Goal: Task Accomplishment & Management: Complete application form

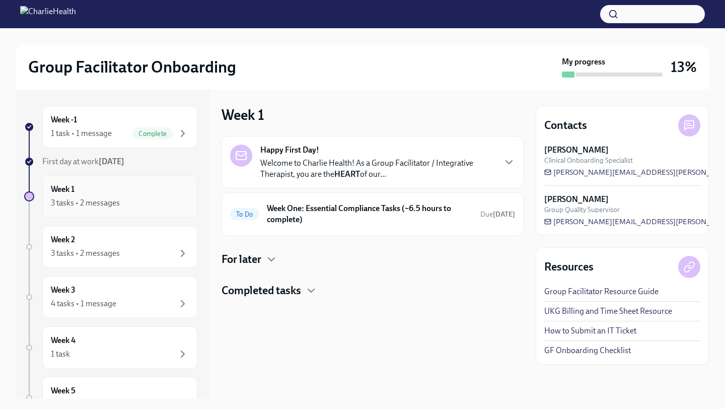
click at [118, 186] on div "Week 1 3 tasks • 2 messages" at bounding box center [120, 196] width 138 height 25
click at [387, 216] on h6 "Week One: Essential Compliance Tasks (~6.5 hours to complete)" at bounding box center [369, 214] width 205 height 22
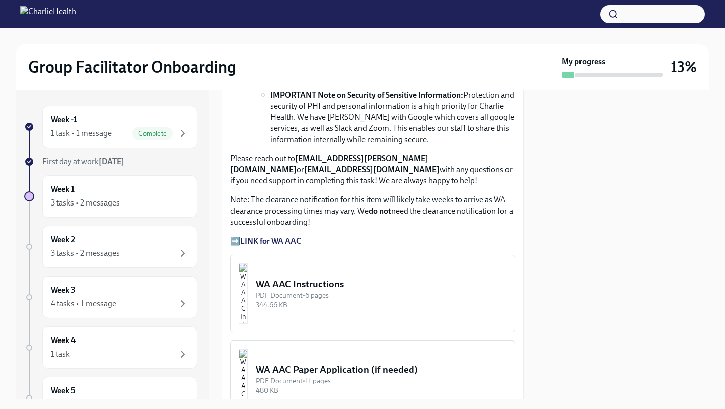
scroll to position [795, 0]
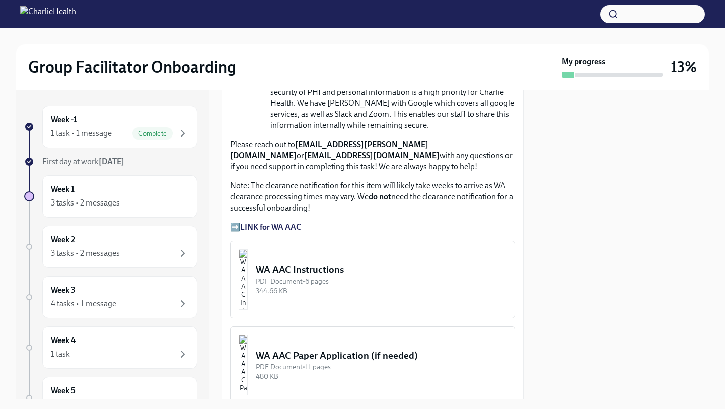
click at [291, 226] on strong "LINK for WA AAC" at bounding box center [270, 227] width 61 height 10
click at [289, 221] on p "➡️ LINK for WA AAC" at bounding box center [372, 226] width 285 height 11
click at [286, 228] on strong "LINK for WA AAC" at bounding box center [270, 227] width 61 height 10
click at [298, 299] on button "WA AAC Instructions PDF Document • 6 pages 344.66 KB" at bounding box center [372, 280] width 285 height 78
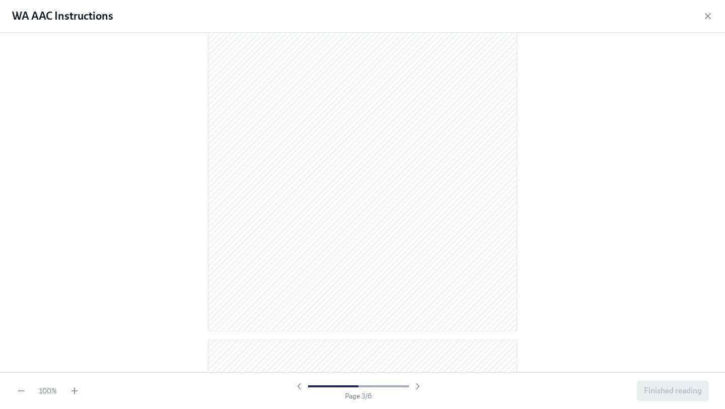
scroll to position [504, 0]
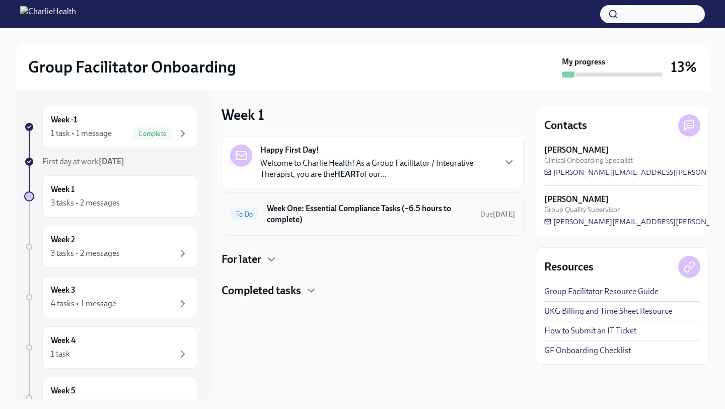
click at [258, 217] on span "To Do" at bounding box center [244, 214] width 29 height 8
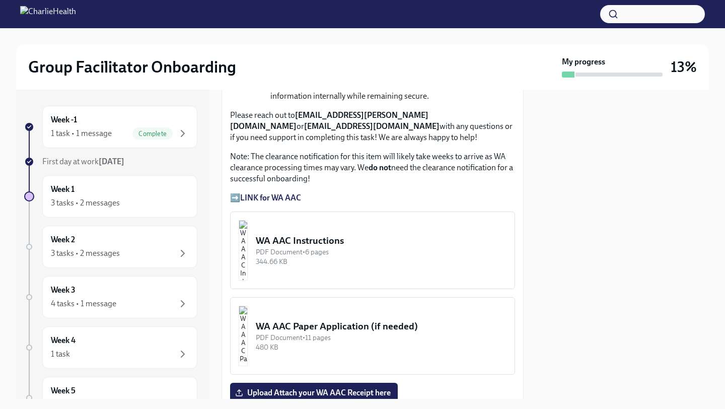
scroll to position [825, 0]
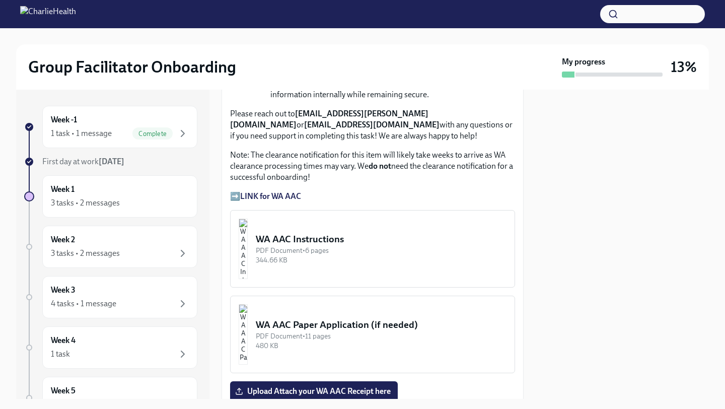
click at [275, 193] on strong "LINK for WA AAC" at bounding box center [270, 196] width 61 height 10
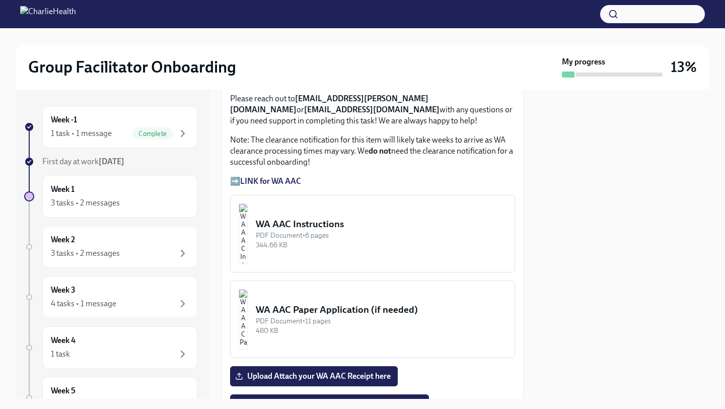
scroll to position [829, 0]
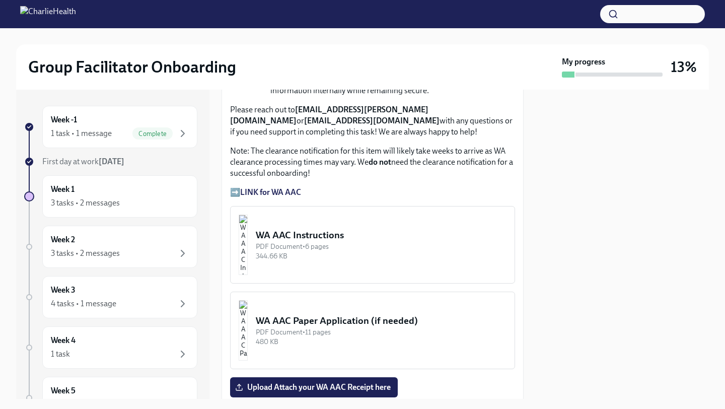
click at [286, 225] on button "WA AAC Instructions PDF Document • 6 pages 344.66 KB" at bounding box center [372, 245] width 285 height 78
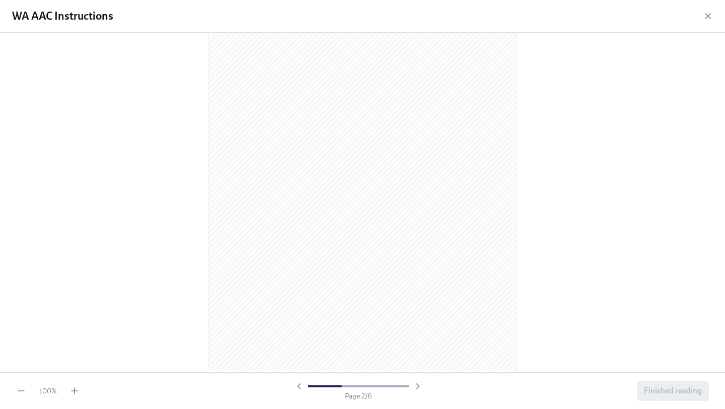
scroll to position [506, 0]
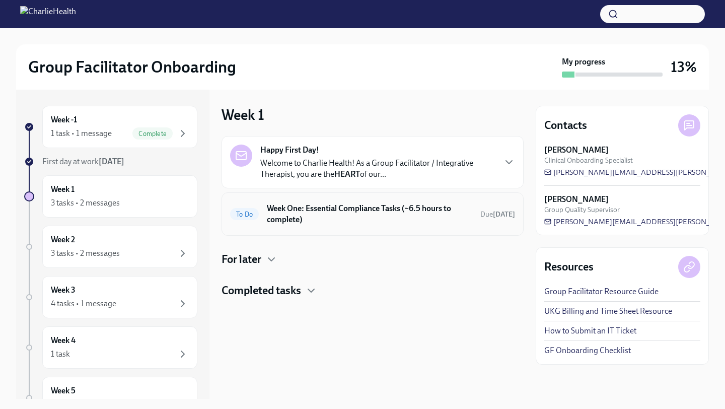
click at [250, 217] on div "To Do" at bounding box center [244, 214] width 29 height 12
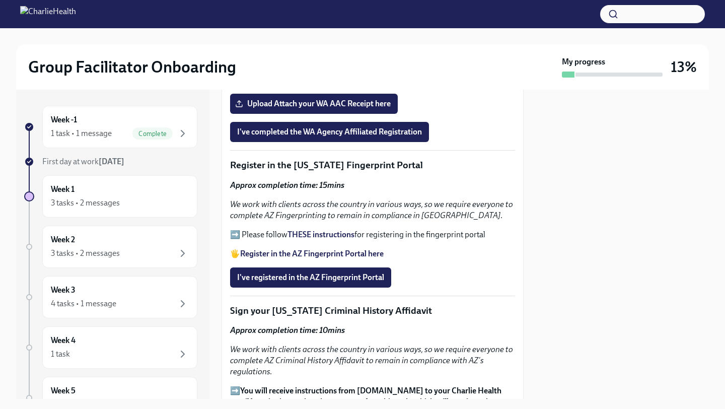
scroll to position [1129, 0]
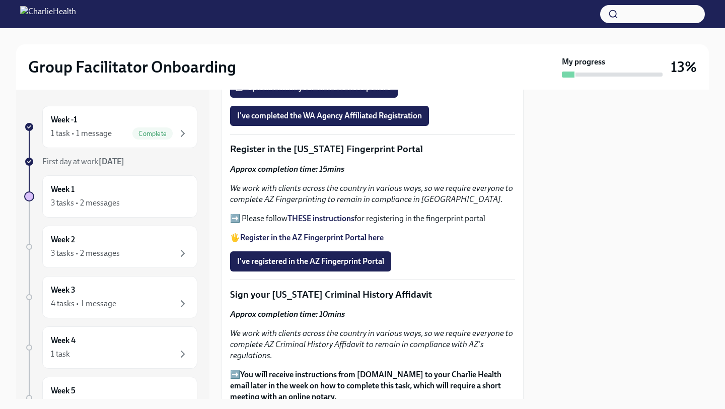
click at [300, 237] on strong "Register in the AZ Fingerprint Portal here" at bounding box center [311, 238] width 143 height 10
click at [314, 217] on strong "THESE instructions" at bounding box center [320, 218] width 67 height 10
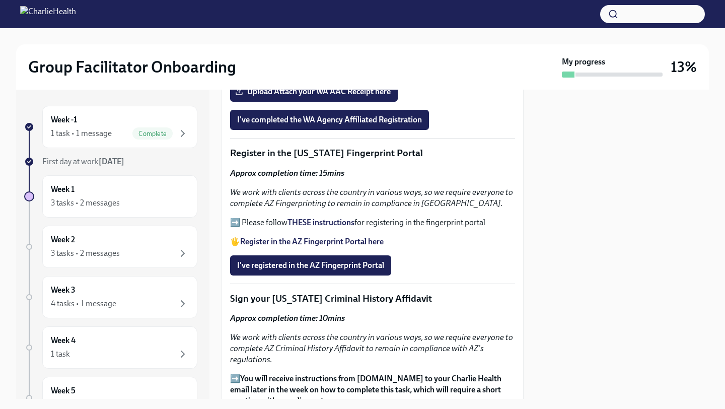
scroll to position [1127, 0]
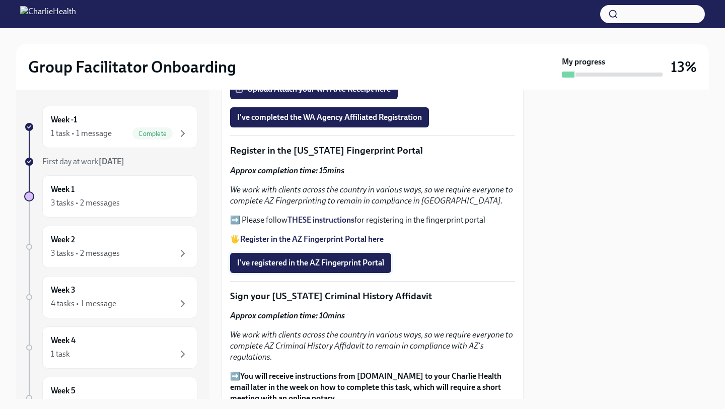
click at [246, 261] on span "I've registered in the AZ Fingerprint Portal" at bounding box center [310, 263] width 147 height 10
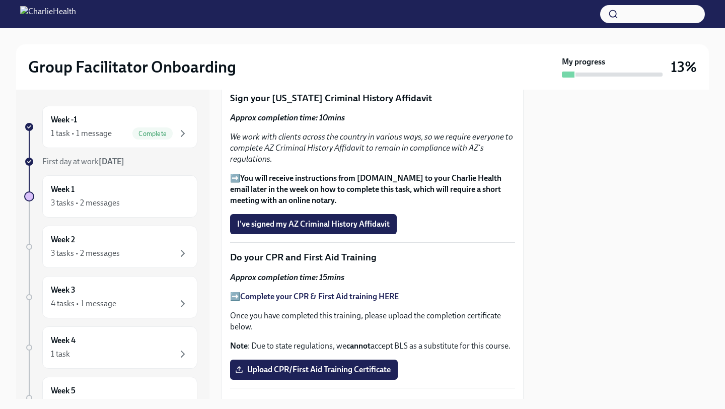
scroll to position [1324, 0]
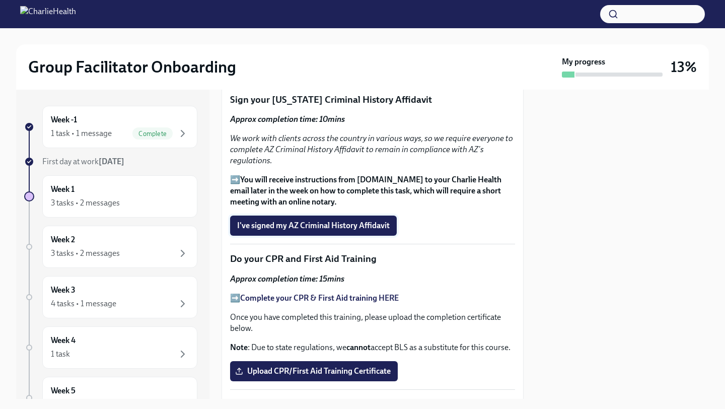
click at [292, 227] on span "I've signed my AZ Criminal History Affidavit" at bounding box center [313, 225] width 153 height 10
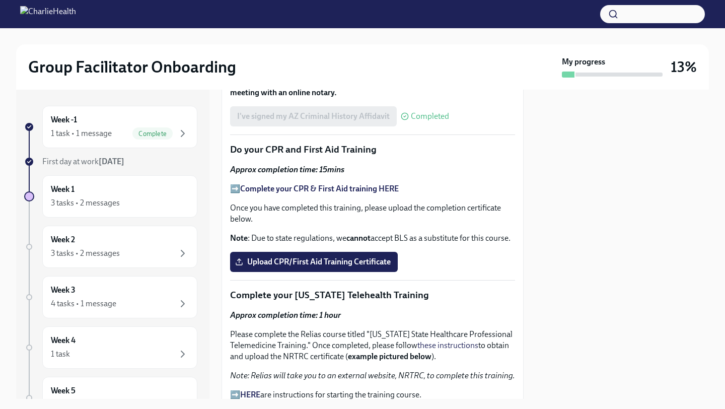
scroll to position [1434, 0]
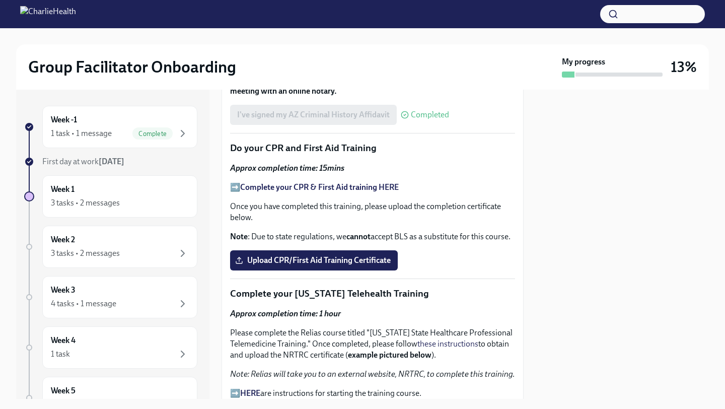
click at [304, 186] on strong "Complete your CPR & First Aid training HERE" at bounding box center [319, 187] width 159 height 10
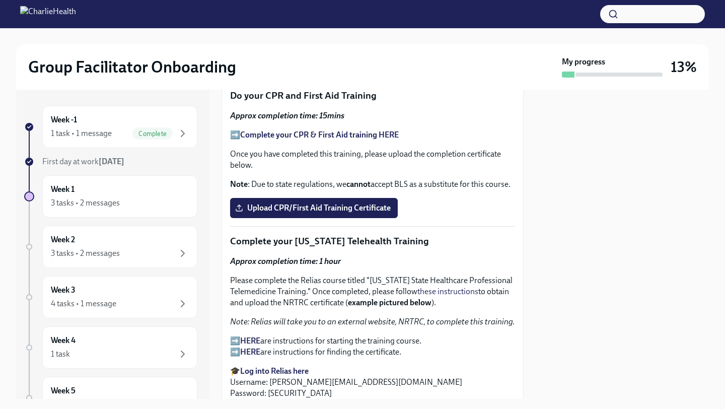
scroll to position [1487, 0]
click at [268, 202] on span "Upload CPR/First Aid Training Certificate" at bounding box center [314, 207] width 154 height 10
click at [0, 0] on input "Upload CPR/First Aid Training Certificate" at bounding box center [0, 0] width 0 height 0
click at [248, 216] on label "Upload CPR/First Aid Training Certificate" at bounding box center [314, 207] width 168 height 20
click at [0, 0] on input "Upload CPR/First Aid Training Certificate" at bounding box center [0, 0] width 0 height 0
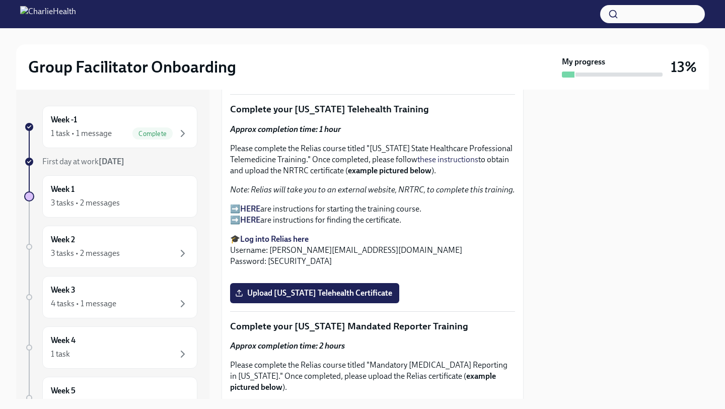
scroll to position [1620, 0]
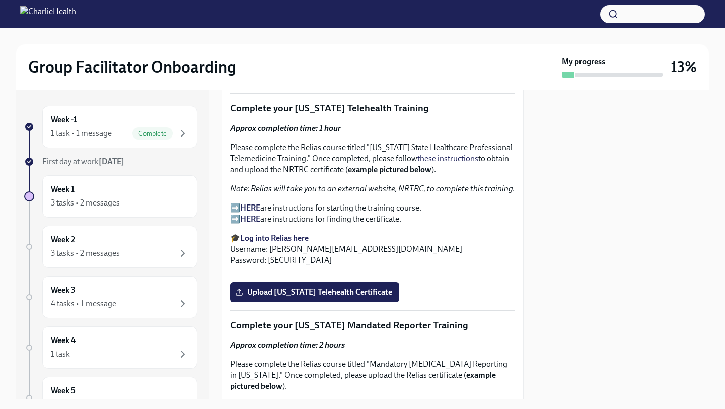
click at [252, 206] on strong "HERE" at bounding box center [250, 208] width 20 height 10
click at [258, 236] on strong "Log into Relias here" at bounding box center [274, 238] width 68 height 10
drag, startPoint x: 368, startPoint y: 147, endPoint x: 430, endPoint y: 145, distance: 61.9
click at [430, 145] on p "Please complete the Relias course titled "Washington State Healthcare Professio…" at bounding box center [372, 158] width 285 height 33
click at [369, 147] on p "Please complete the Relias course titled "Washington State Healthcare Professio…" at bounding box center [372, 158] width 285 height 33
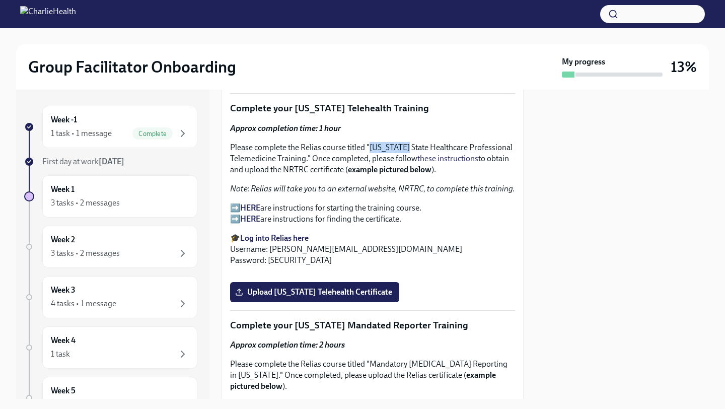
click at [369, 147] on p "Please complete the Relias course titled "Washington State Healthcare Professio…" at bounding box center [372, 158] width 285 height 33
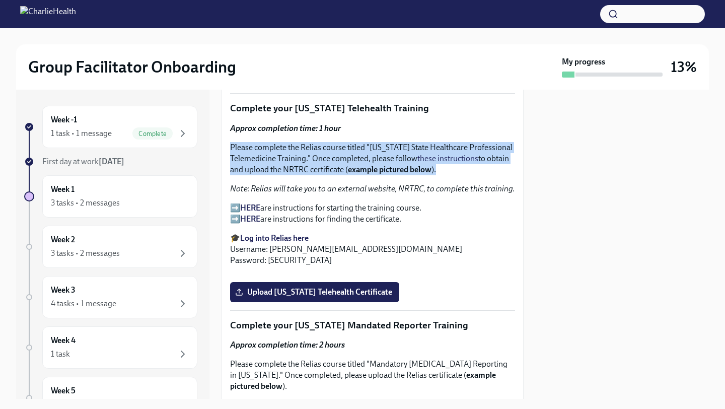
click at [369, 146] on p "Please complete the Relias course titled "Washington State Healthcare Professio…" at bounding box center [372, 158] width 285 height 33
click at [367, 161] on p "Please complete the Relias course titled "Washington State Healthcare Professio…" at bounding box center [372, 158] width 285 height 33
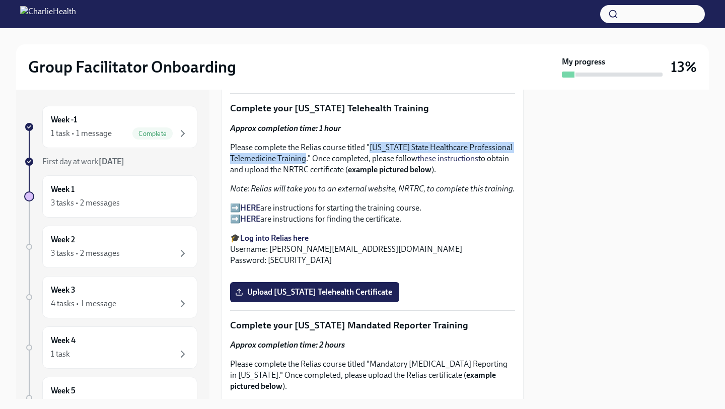
drag, startPoint x: 368, startPoint y: 146, endPoint x: 305, endPoint y: 161, distance: 65.7
click at [305, 161] on p "Please complete the Relias course titled "Washington State Healthcare Professio…" at bounding box center [372, 158] width 285 height 33
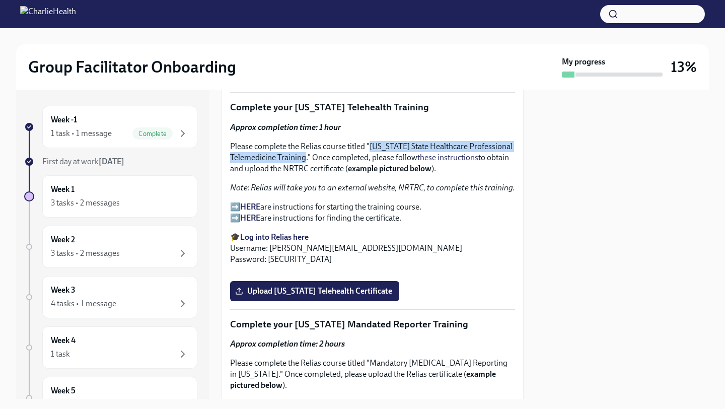
copy p "Washington State Healthcare Professional Telemedicine Training"
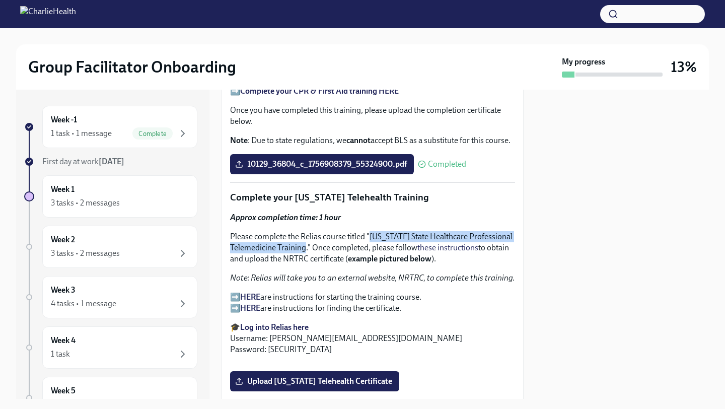
scroll to position [1565, 0]
